Goal: Information Seeking & Learning: Learn about a topic

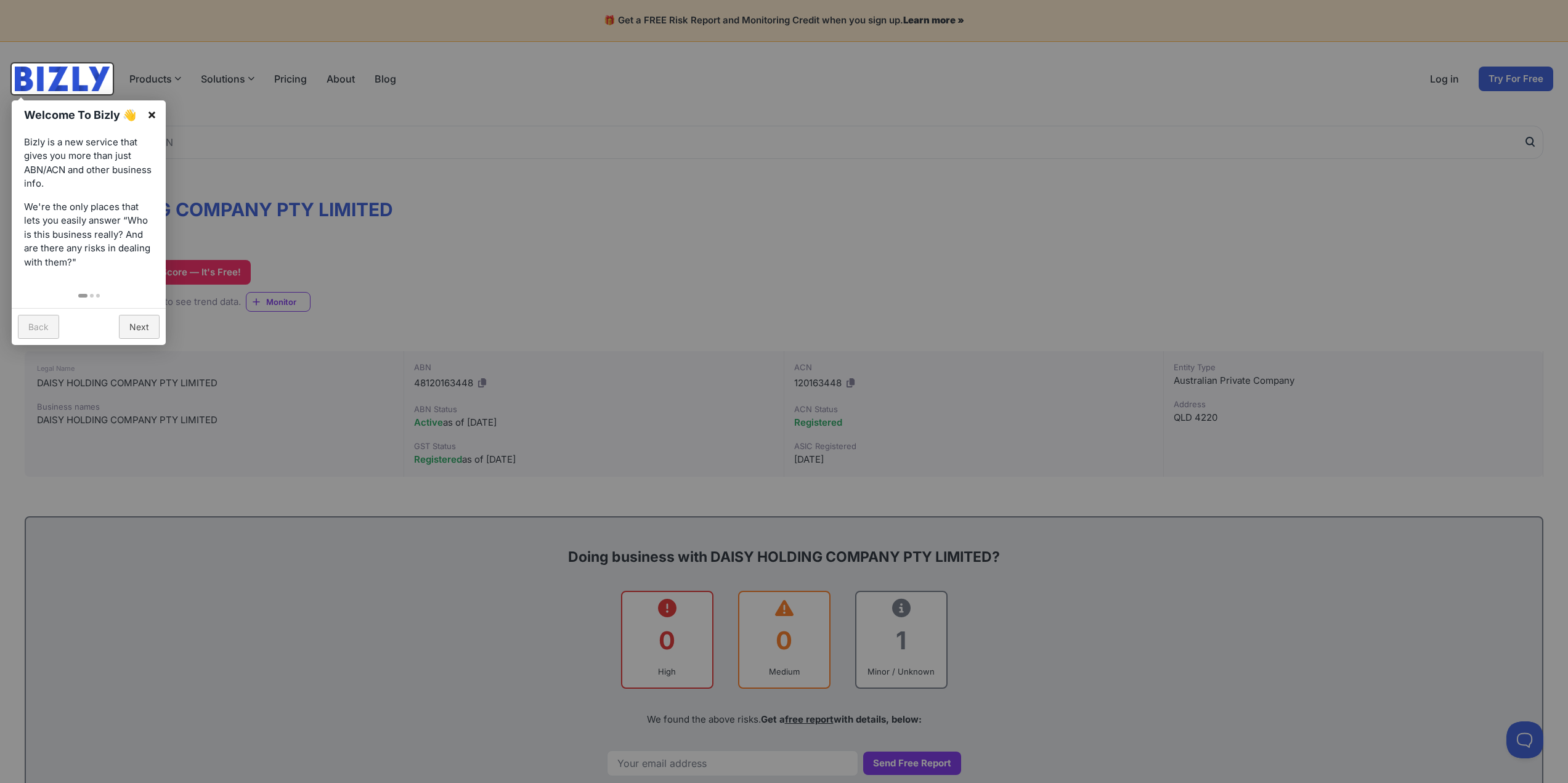
click at [149, 114] on link "×" at bounding box center [152, 114] width 27 height 27
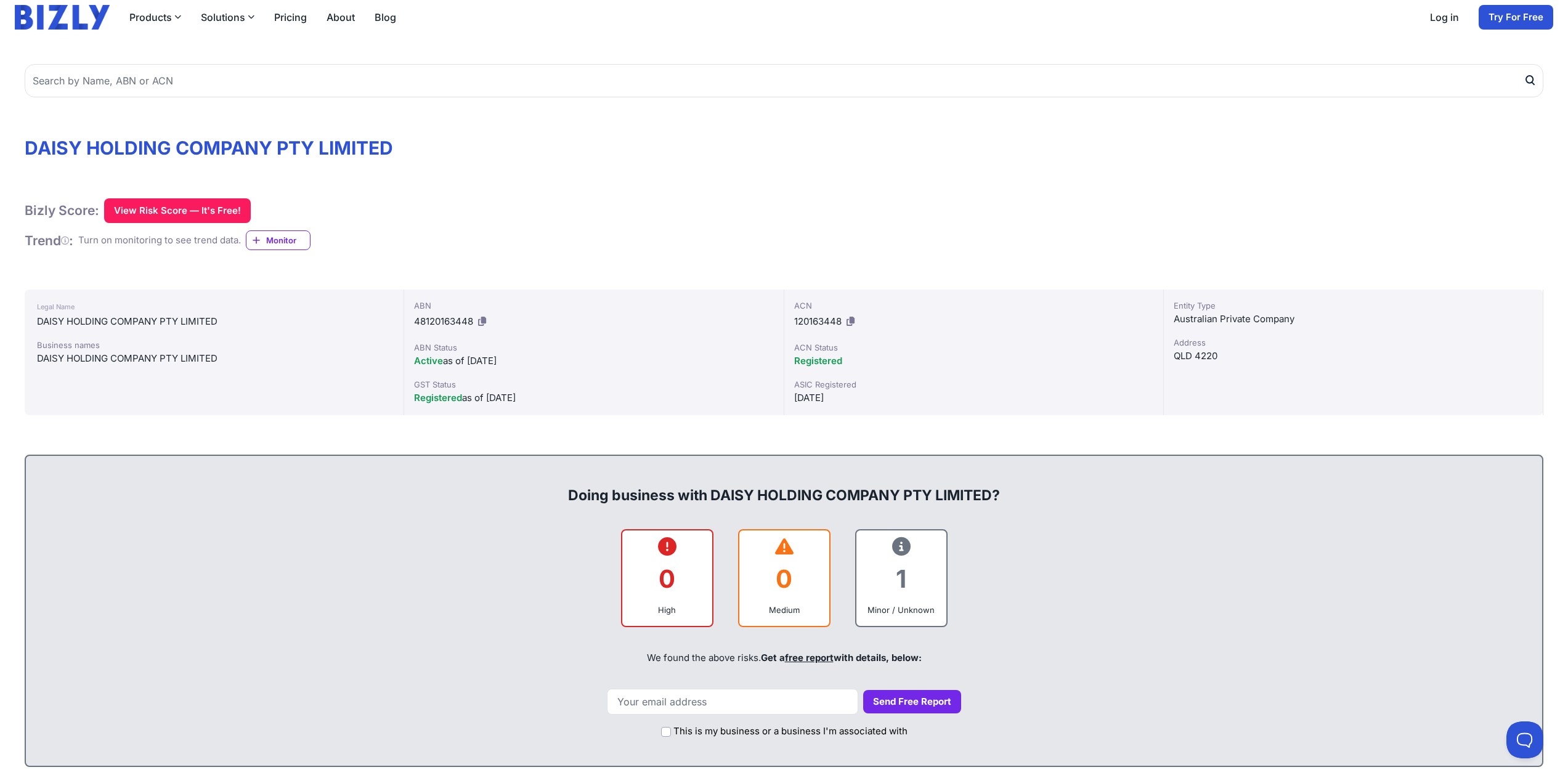
scroll to position [108, 0]
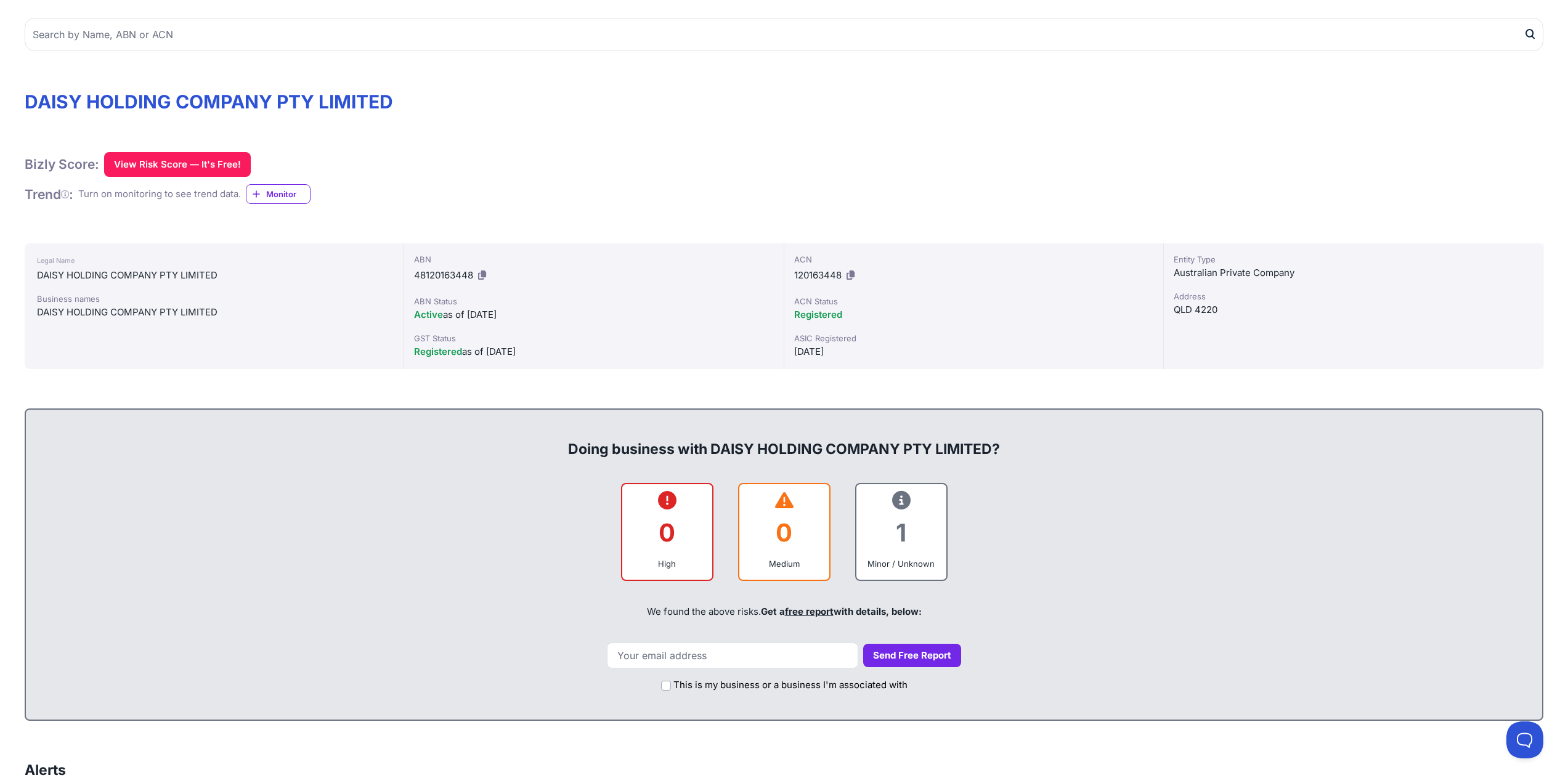
drag, startPoint x: 574, startPoint y: 354, endPoint x: 394, endPoint y: 269, distance: 199.1
click at [394, 268] on div "Legal Name DAISY HOLDING COMPANY PTY LIMITED Business names DAISY HOLDING COMPA…" at bounding box center [784, 306] width 1519 height 126
click at [364, 296] on div "Business names" at bounding box center [214, 299] width 354 height 12
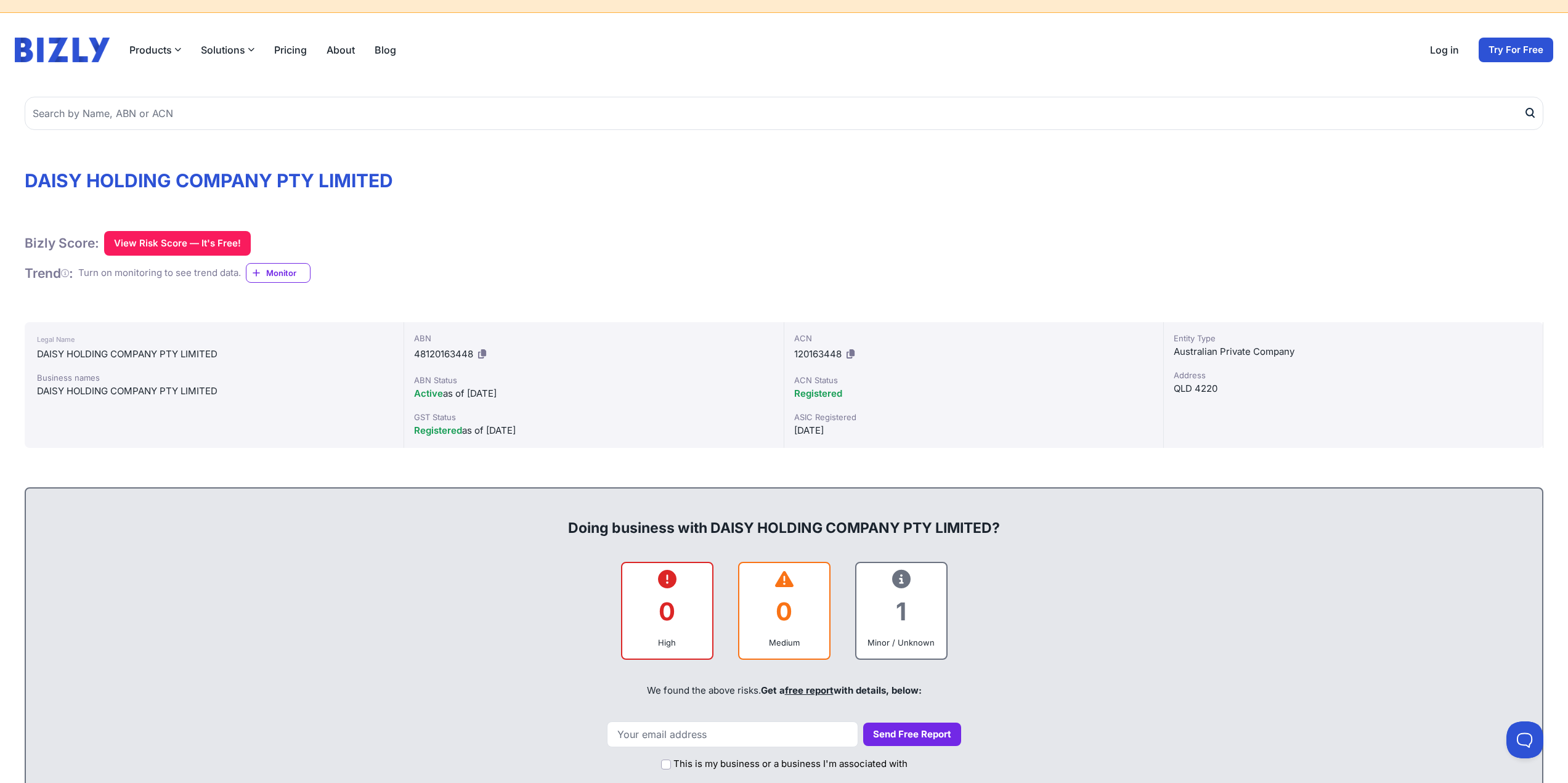
scroll to position [0, 0]
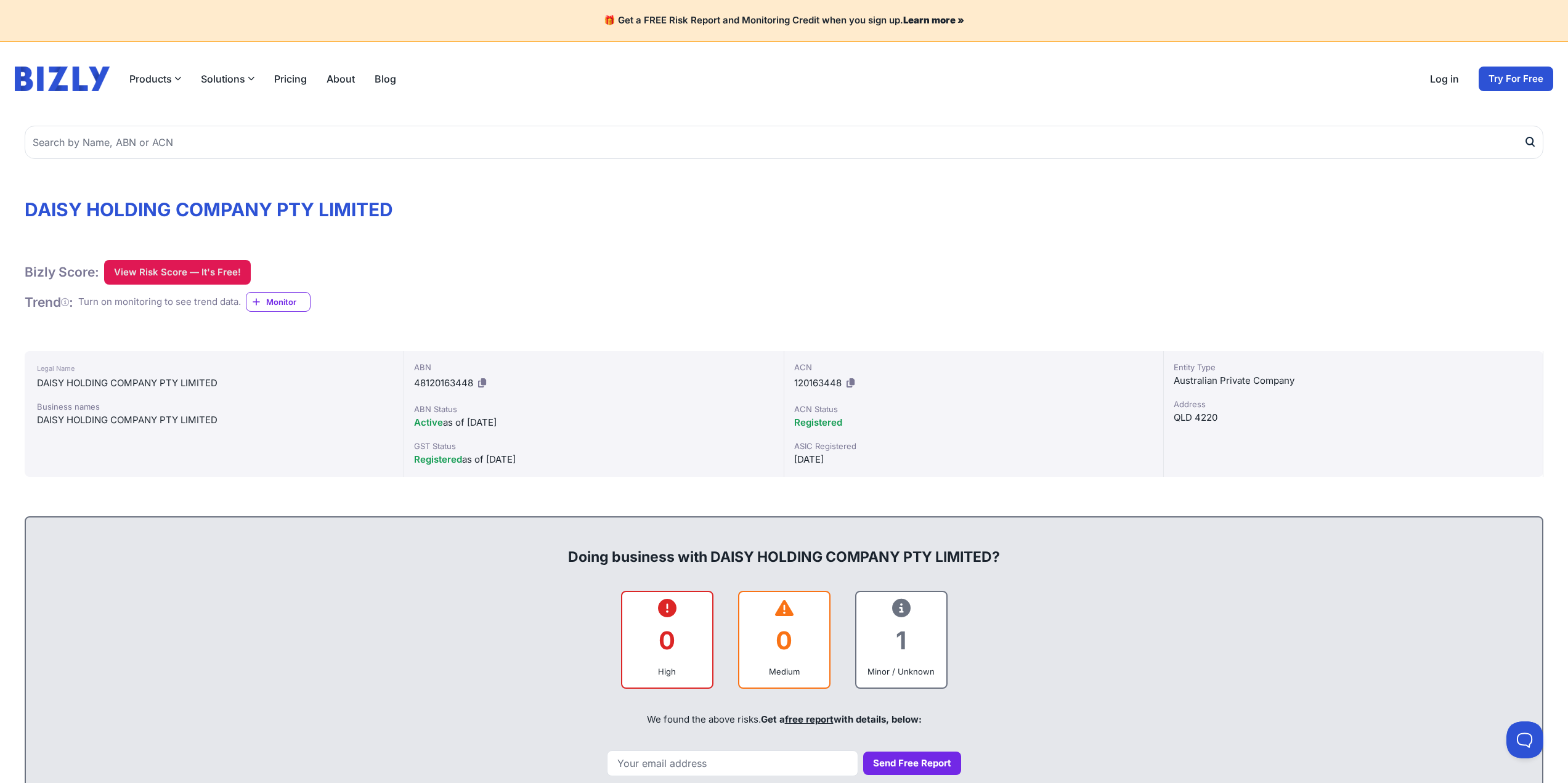
click at [230, 274] on button "View Risk Score — It's Free!" at bounding box center [177, 272] width 146 height 25
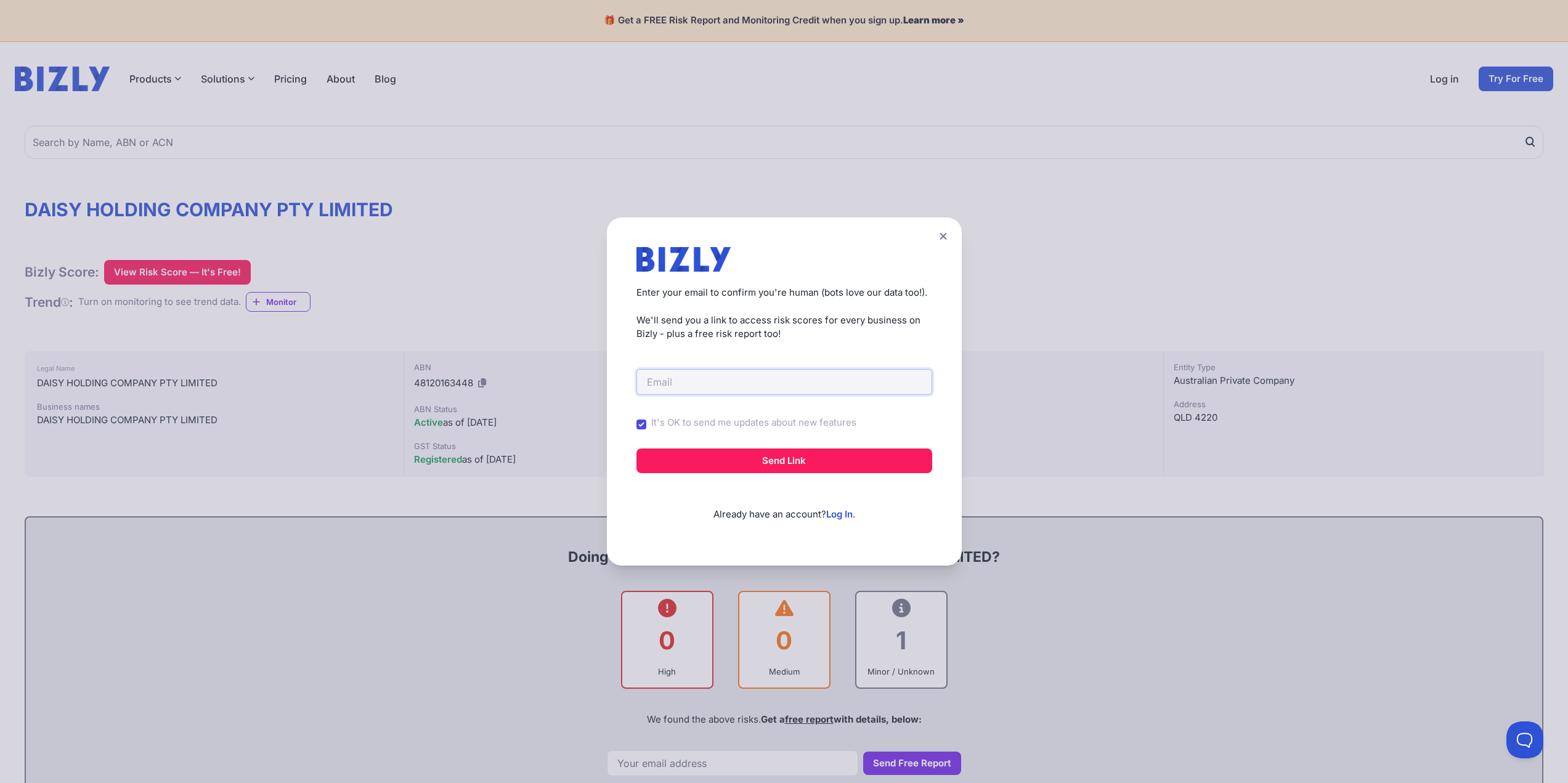
click at [697, 393] on input "email" at bounding box center [784, 382] width 295 height 26
click at [945, 232] on icon at bounding box center [943, 236] width 8 height 8
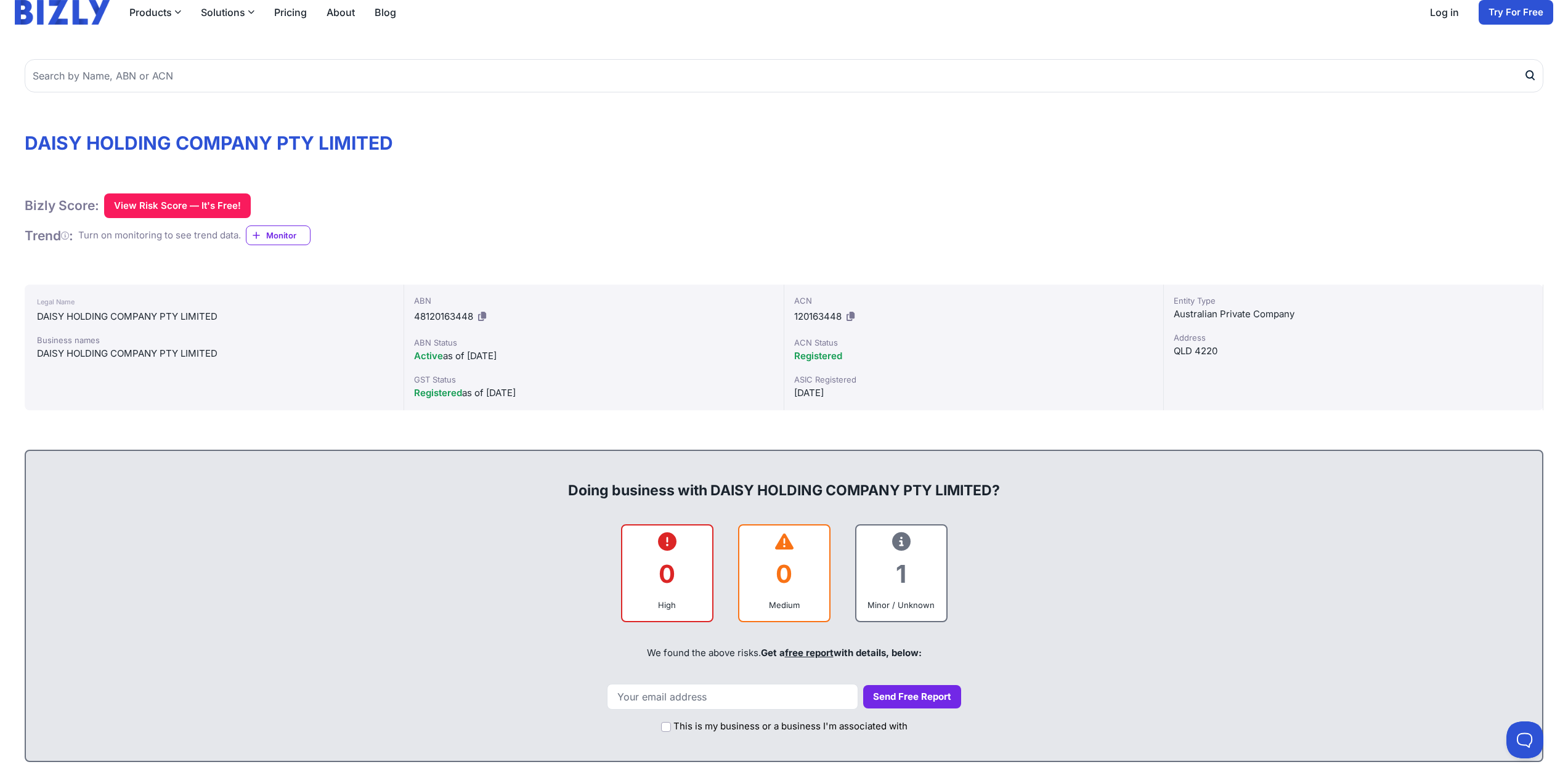
scroll to position [77, 0]
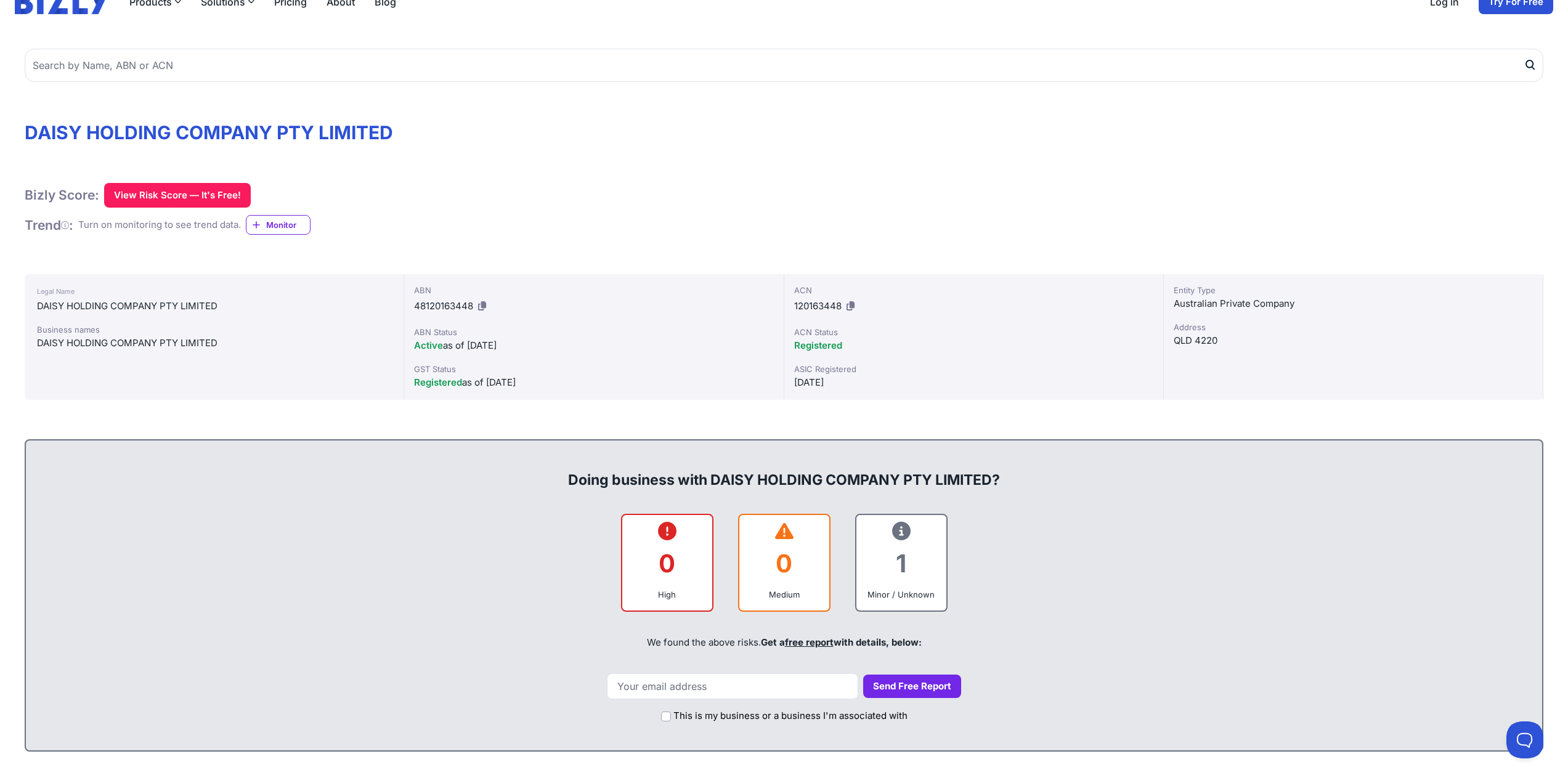
drag, startPoint x: 856, startPoint y: 382, endPoint x: 604, endPoint y: 342, distance: 255.2
click at [604, 342] on div "Legal Name DAISY HOLDING COMPANY PTY LIMITED Business names DAISY HOLDING COMPA…" at bounding box center [784, 337] width 1519 height 126
click at [718, 386] on div "Registered as of 01/07/2006" at bounding box center [593, 383] width 359 height 15
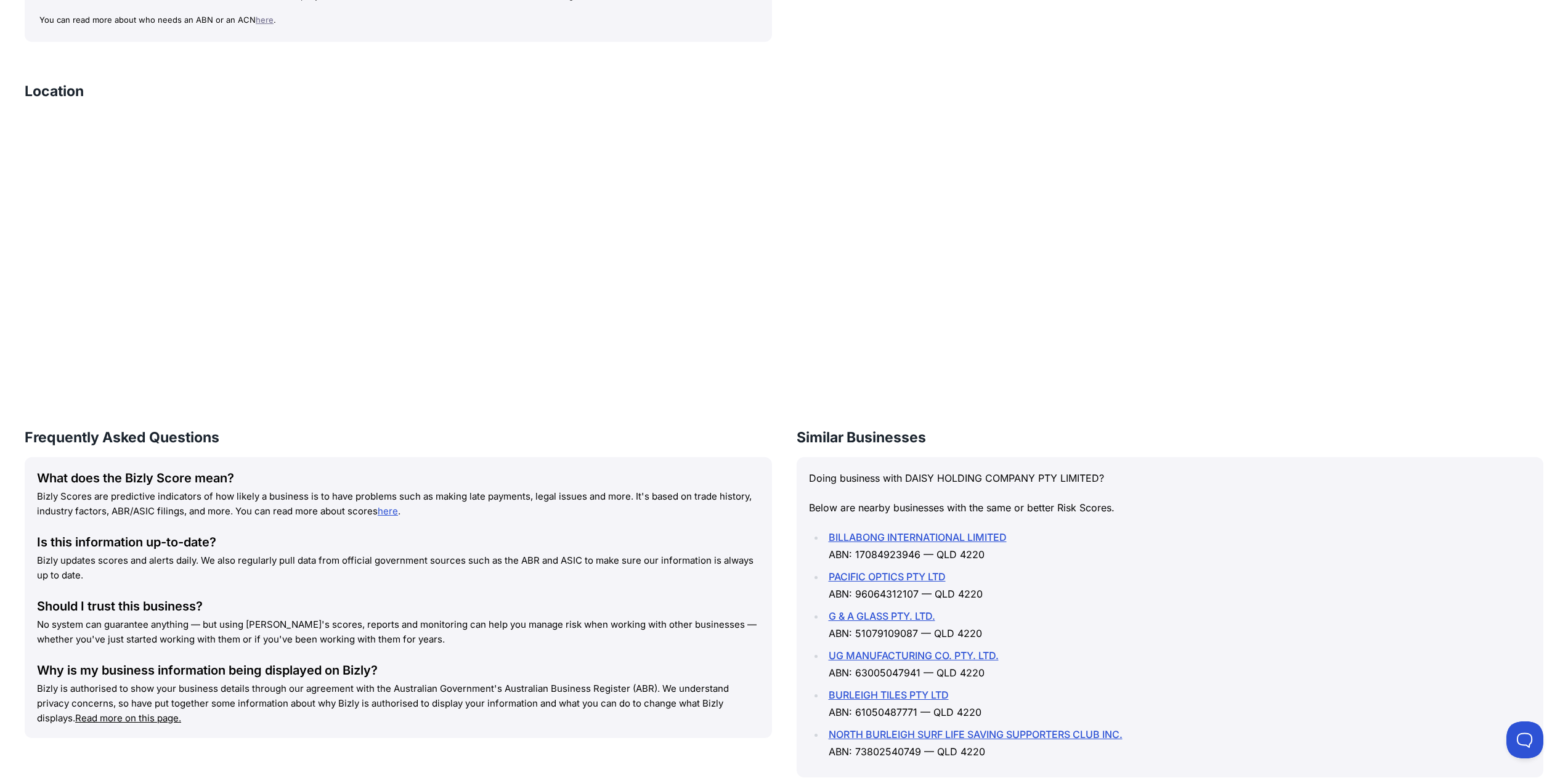
scroll to position [1397, 0]
